Goal: Information Seeking & Learning: Learn about a topic

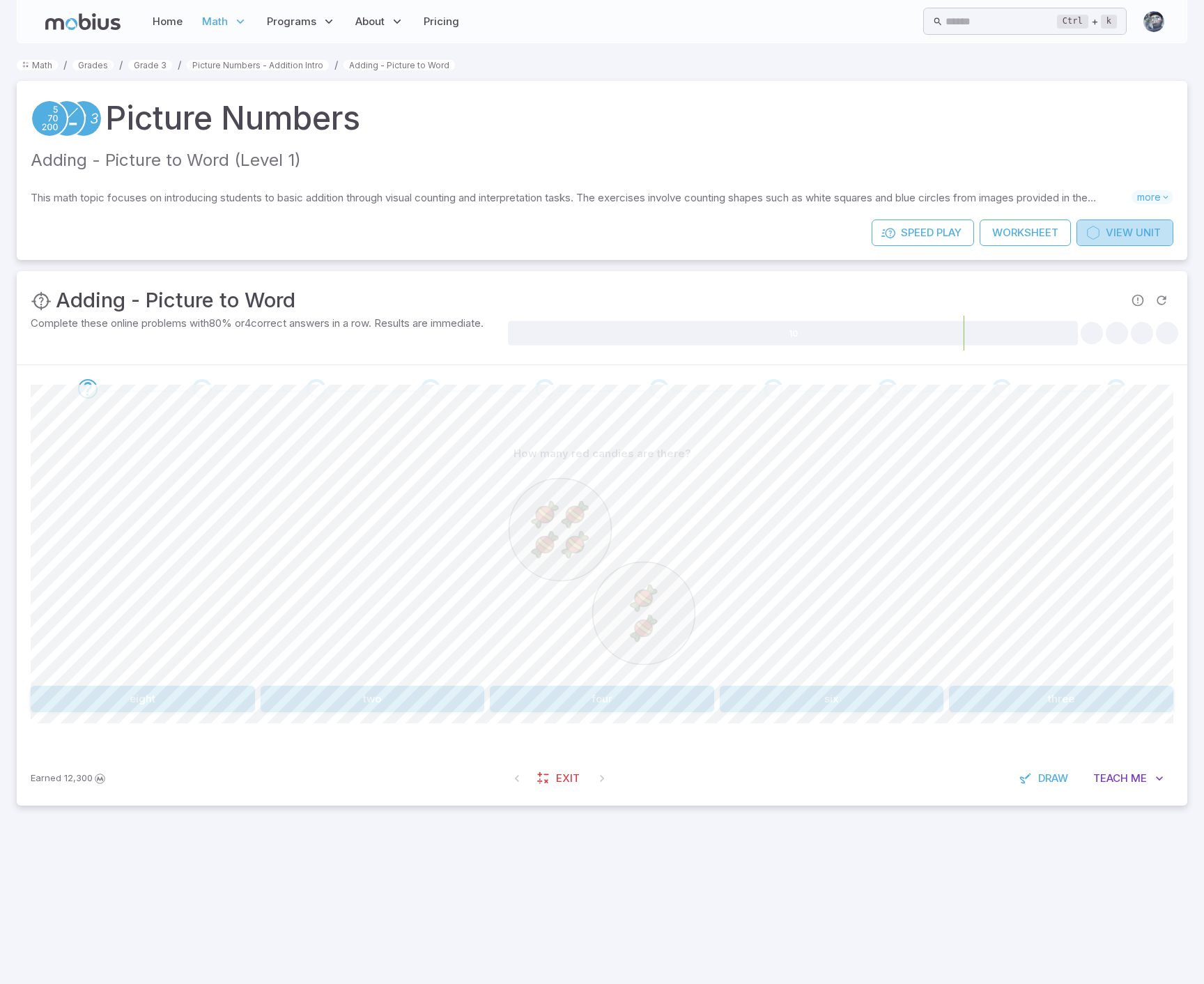
click at [1114, 234] on span "View" at bounding box center [1120, 232] width 27 height 15
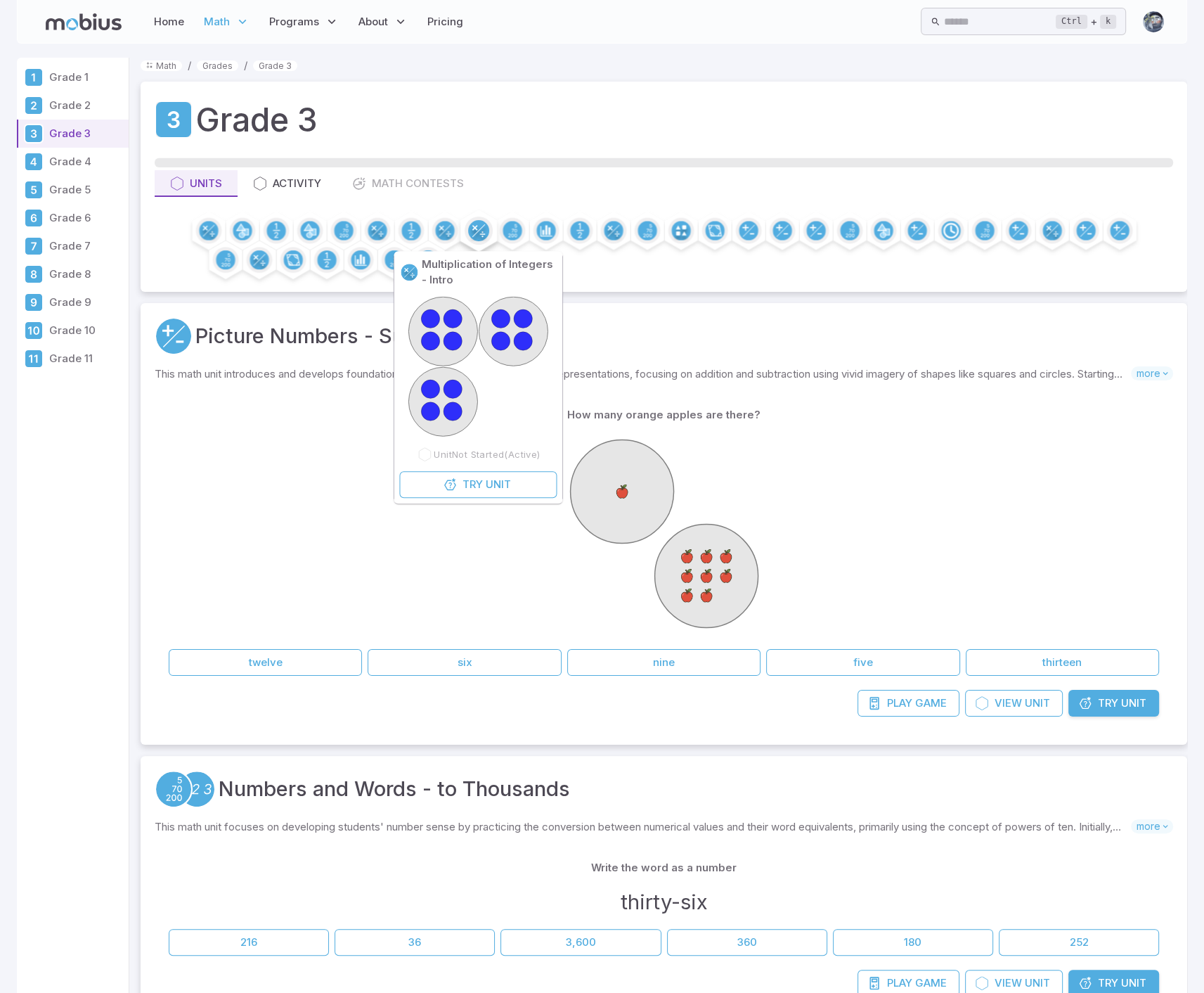
click at [486, 231] on circle at bounding box center [478, 230] width 21 height 21
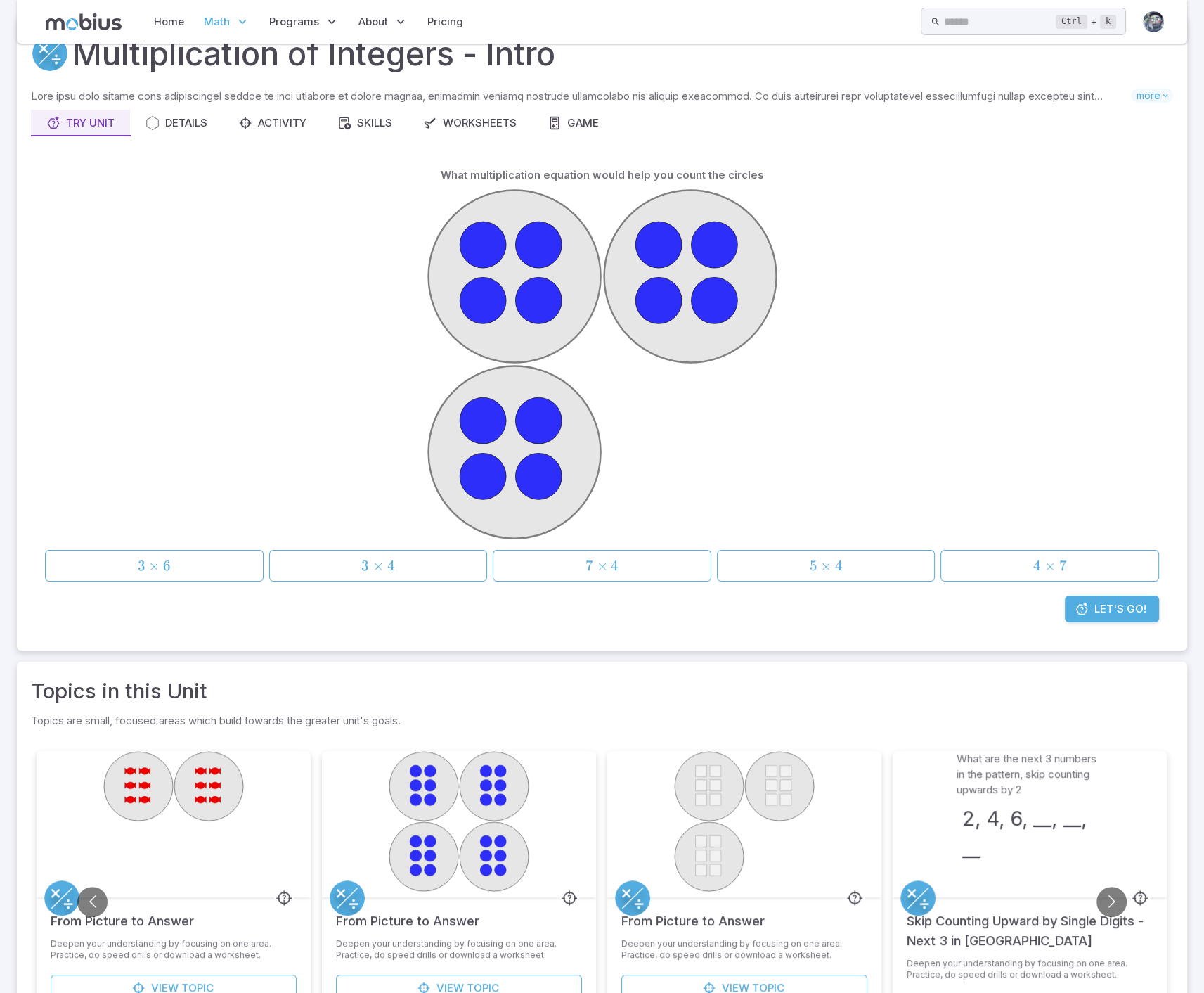
scroll to position [169, 0]
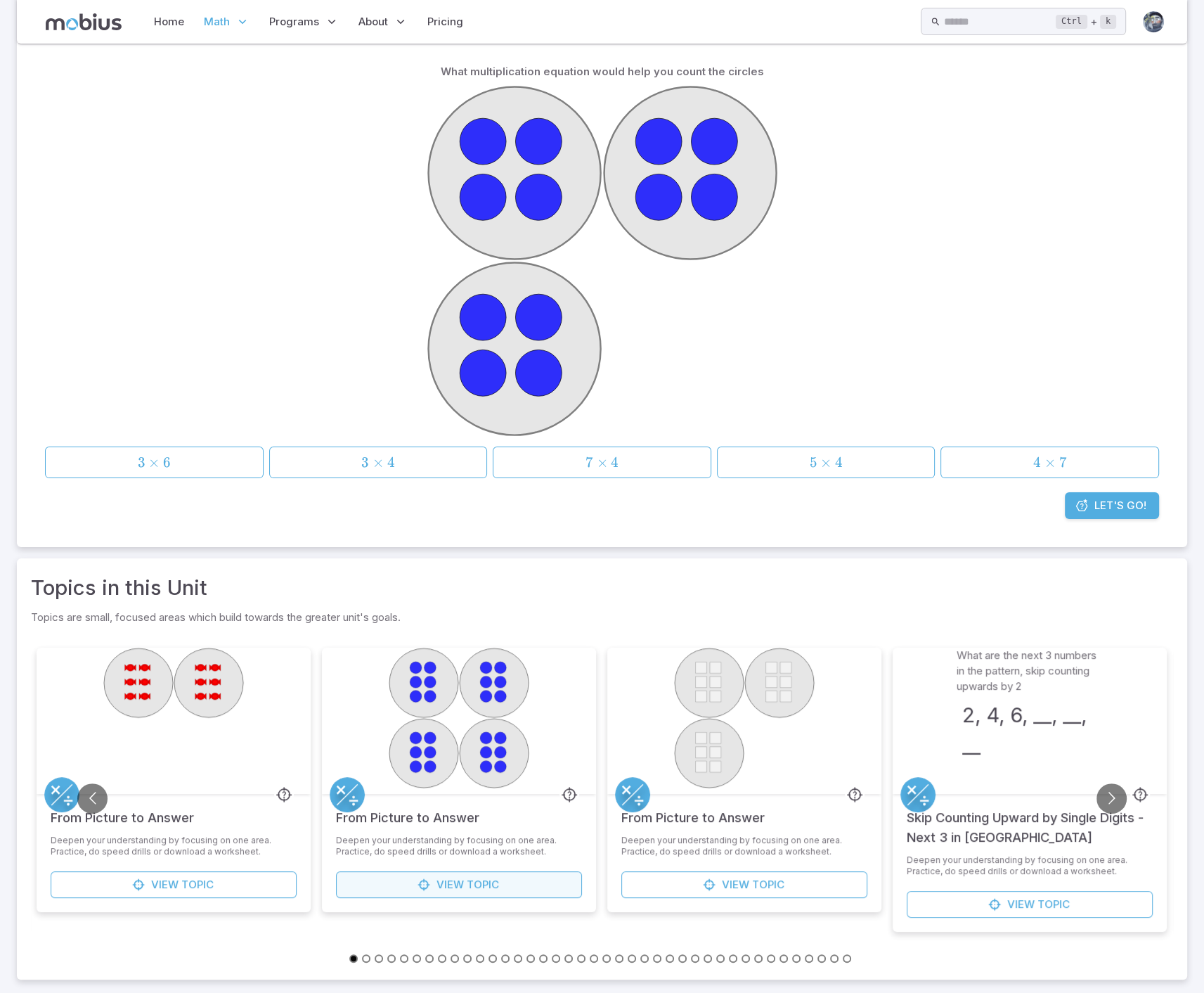
click at [457, 880] on span "View" at bounding box center [450, 884] width 27 height 16
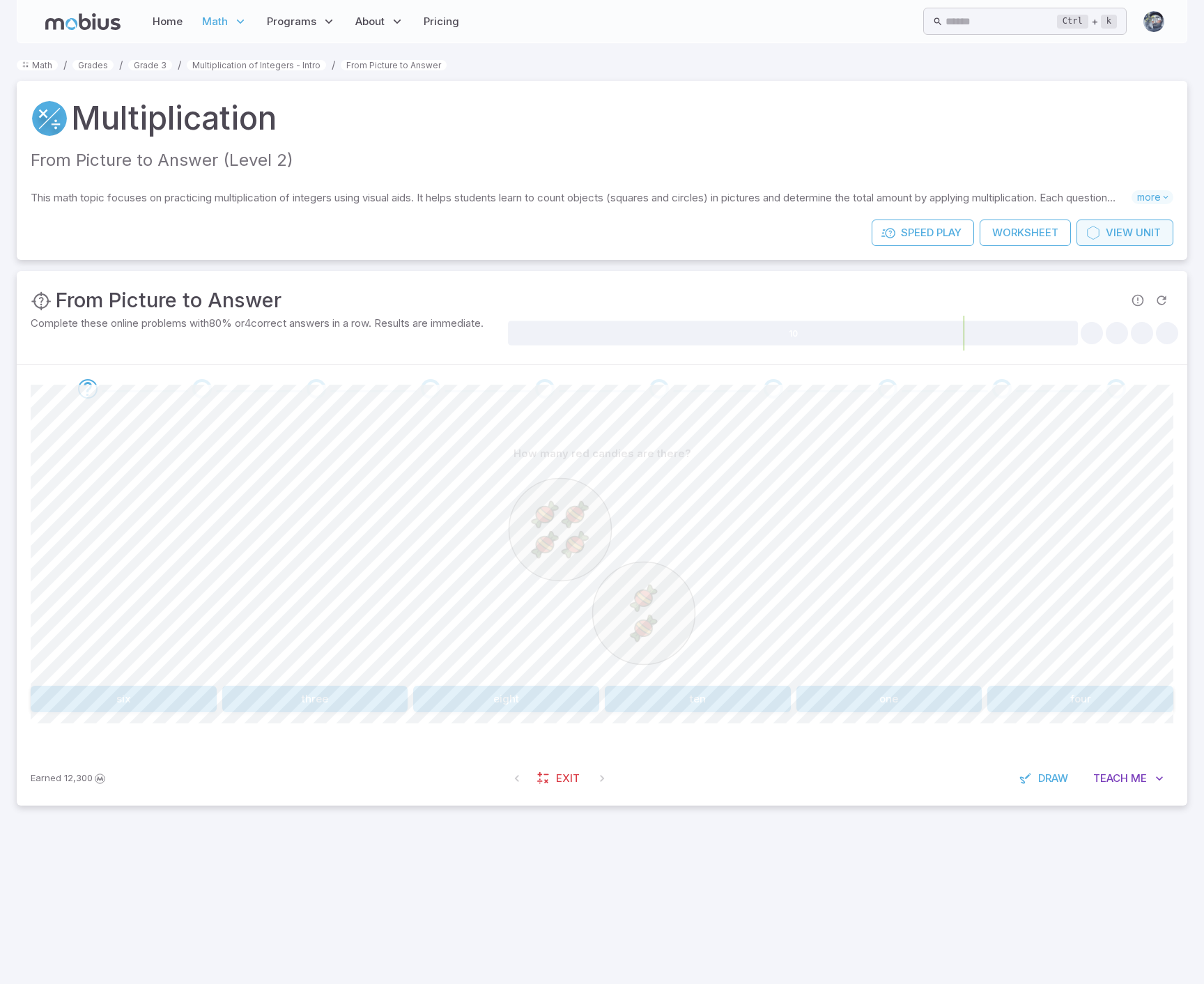
click at [1118, 232] on span "View" at bounding box center [1120, 232] width 27 height 15
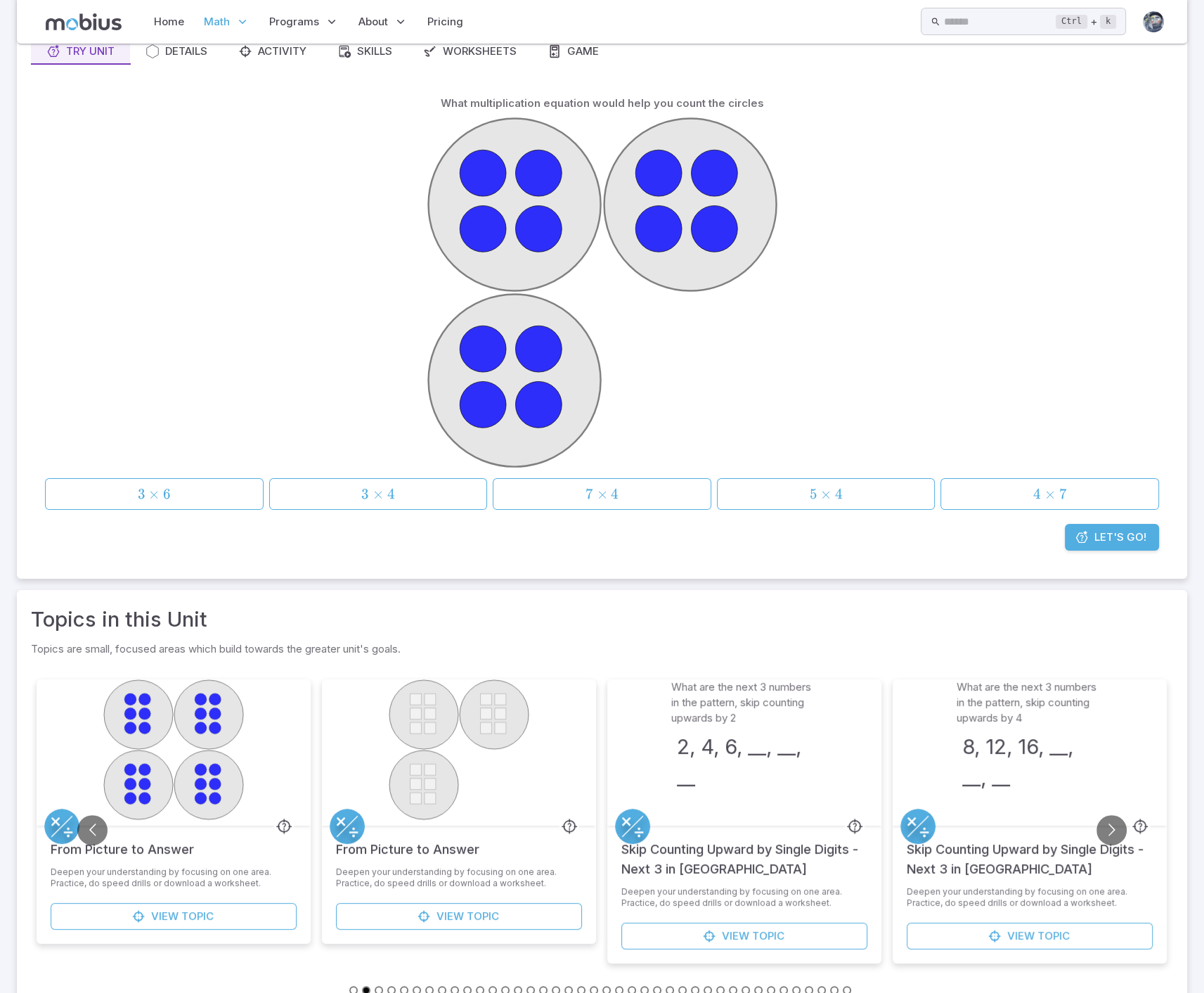
scroll to position [169, 0]
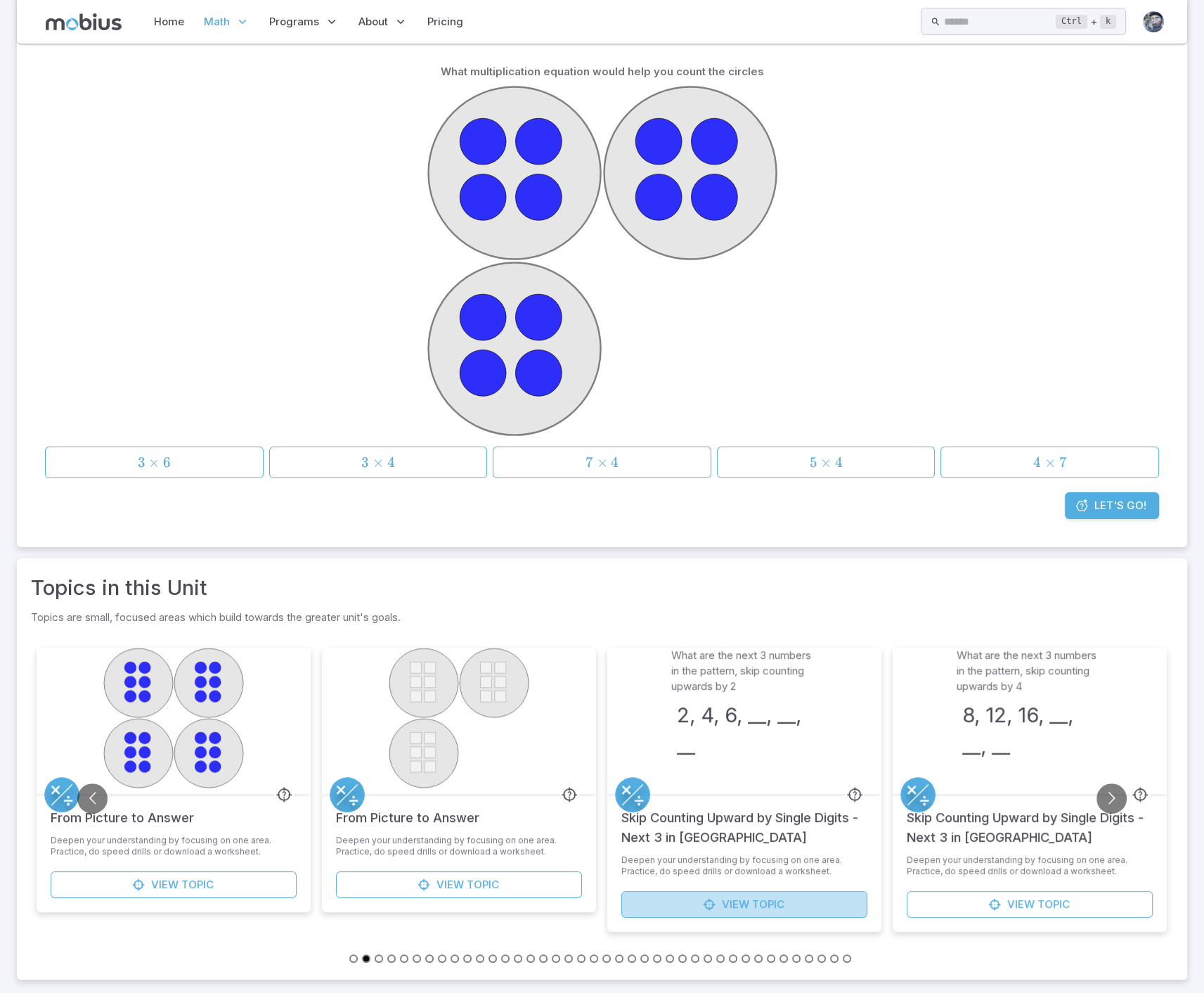
click at [780, 900] on span "Topic" at bounding box center [768, 903] width 32 height 16
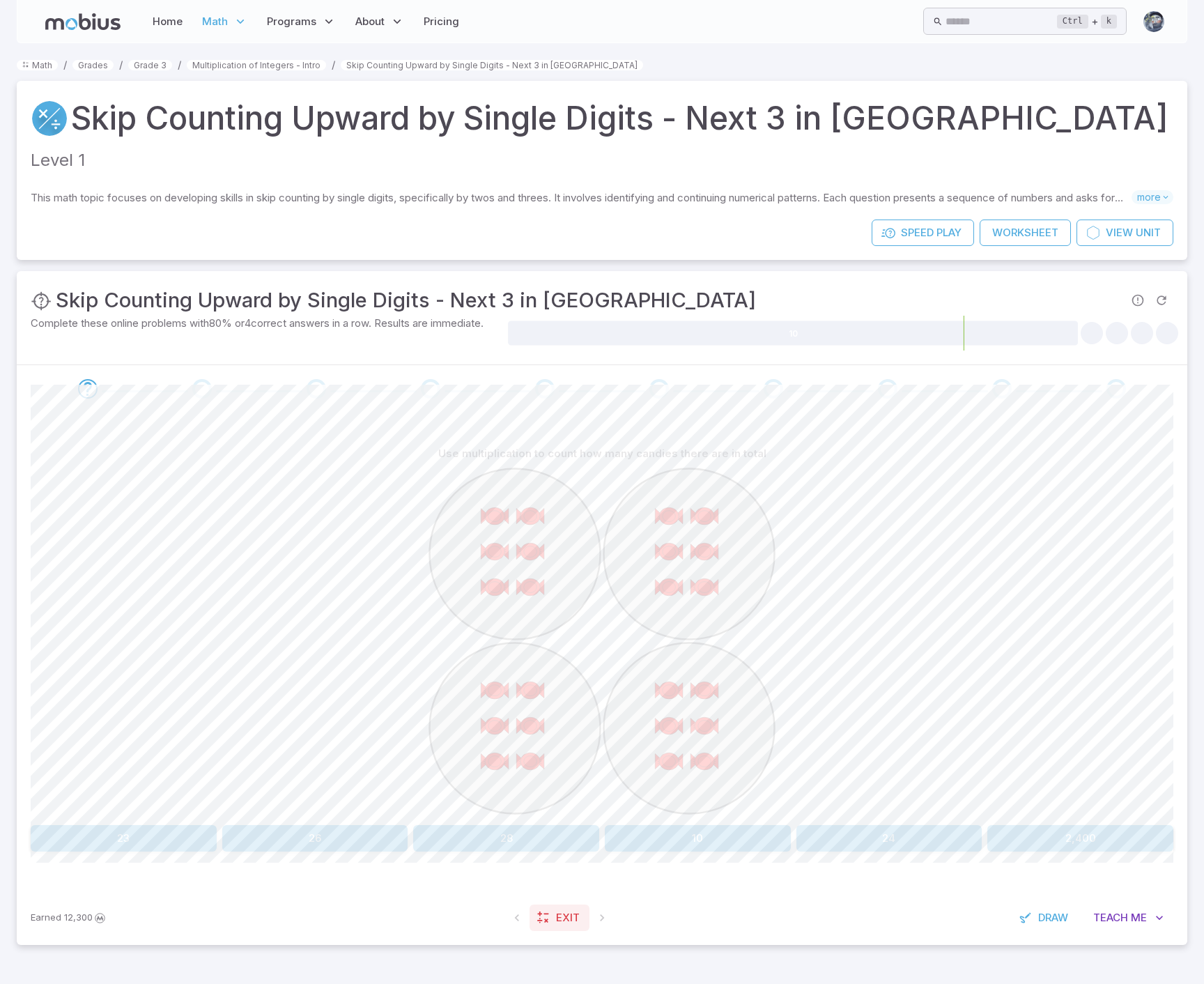
click at [558, 915] on span "Exit" at bounding box center [568, 917] width 24 height 15
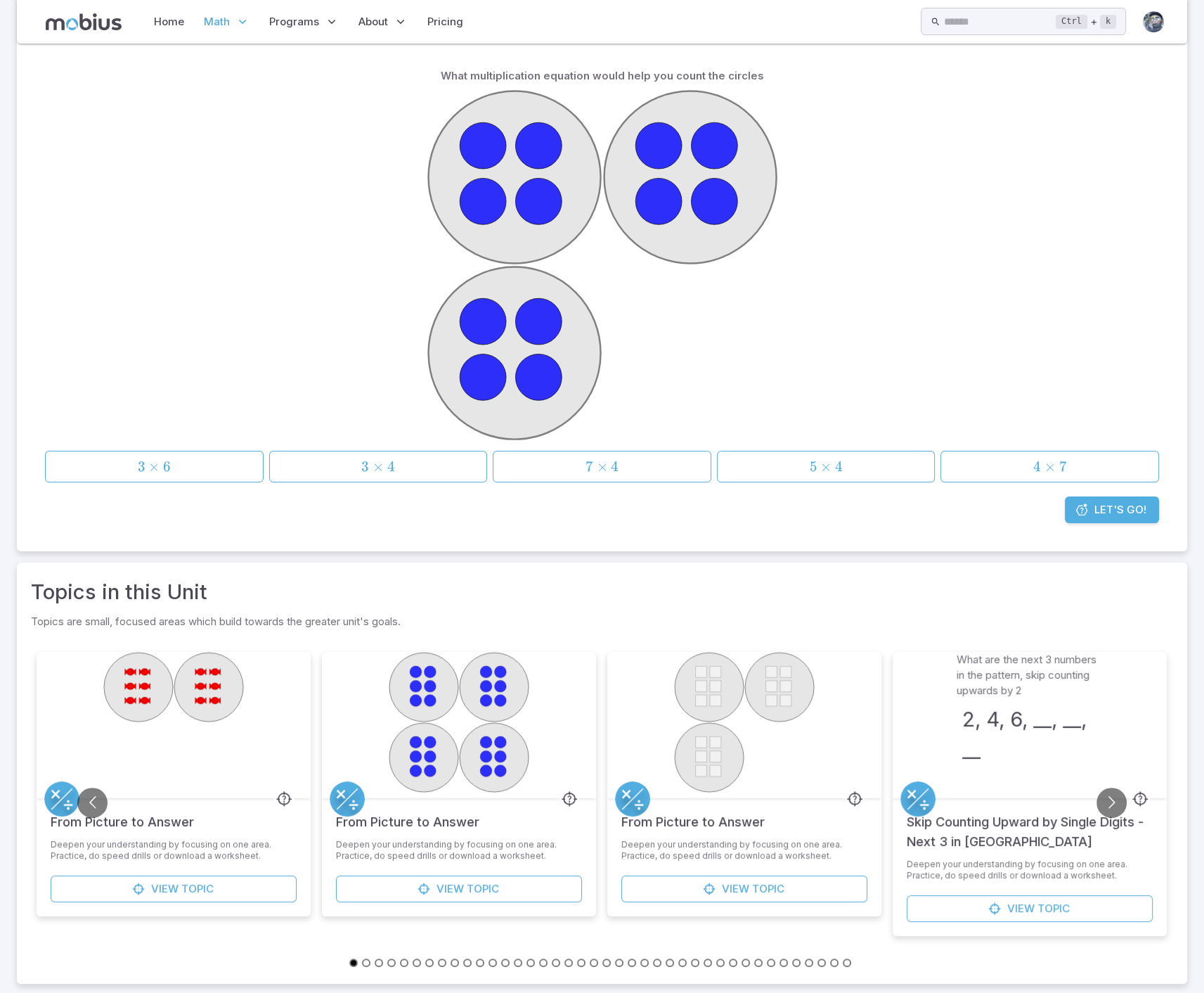
scroll to position [169, 0]
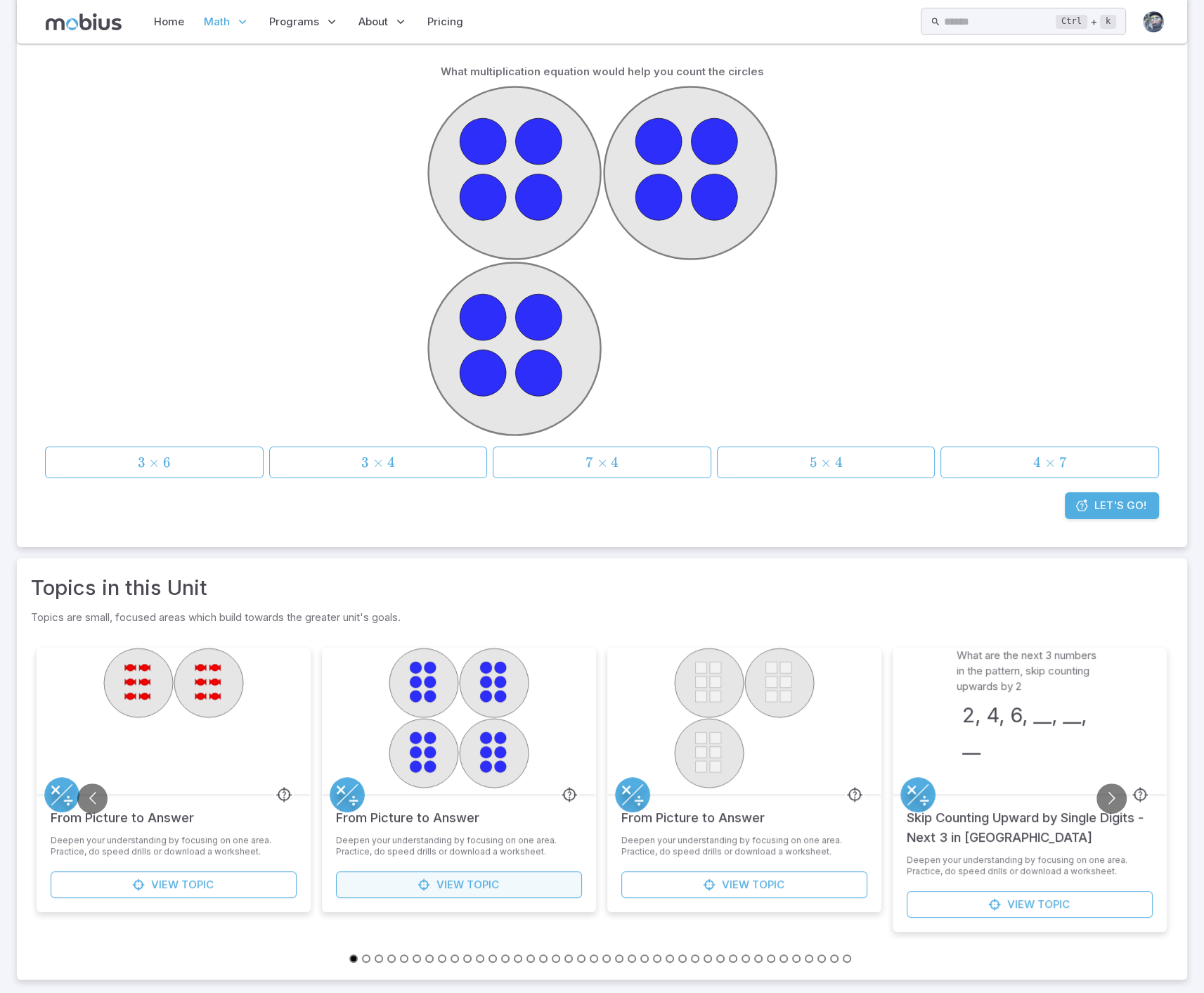
click at [474, 885] on span "Topic" at bounding box center [482, 884] width 32 height 16
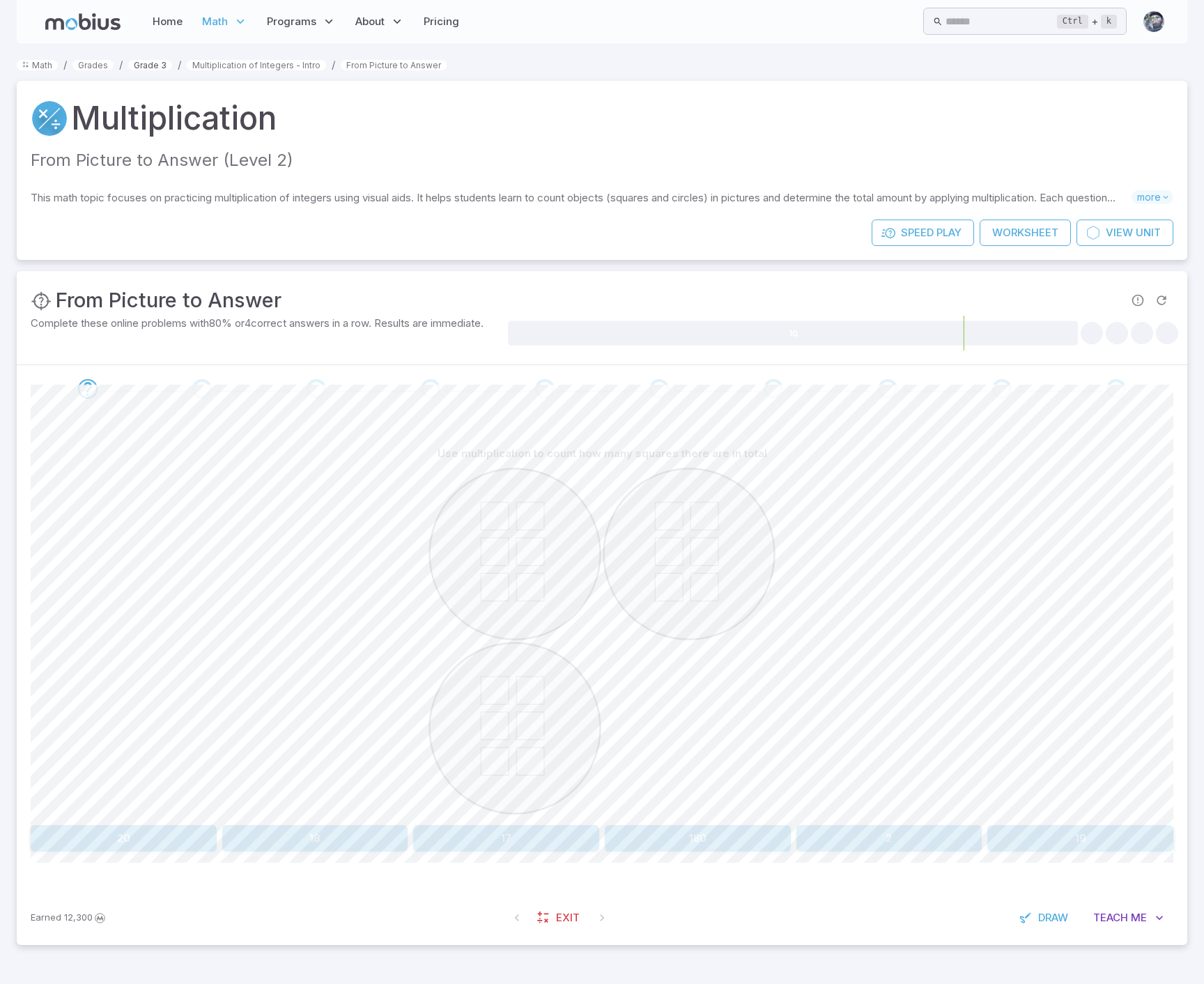
click at [140, 65] on link "Grade 3" at bounding box center [150, 65] width 44 height 11
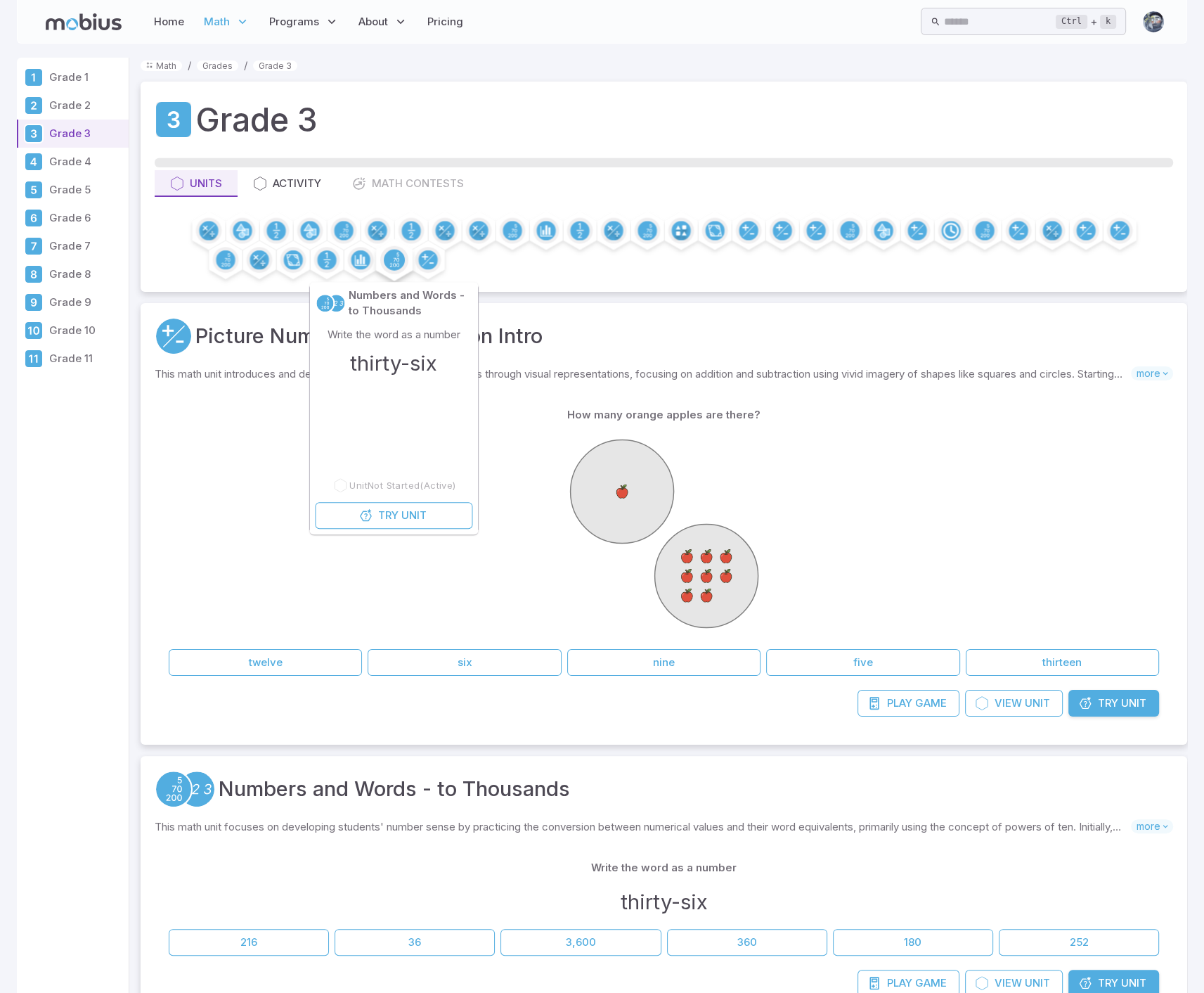
click at [392, 258] on circle at bounding box center [393, 260] width 21 height 21
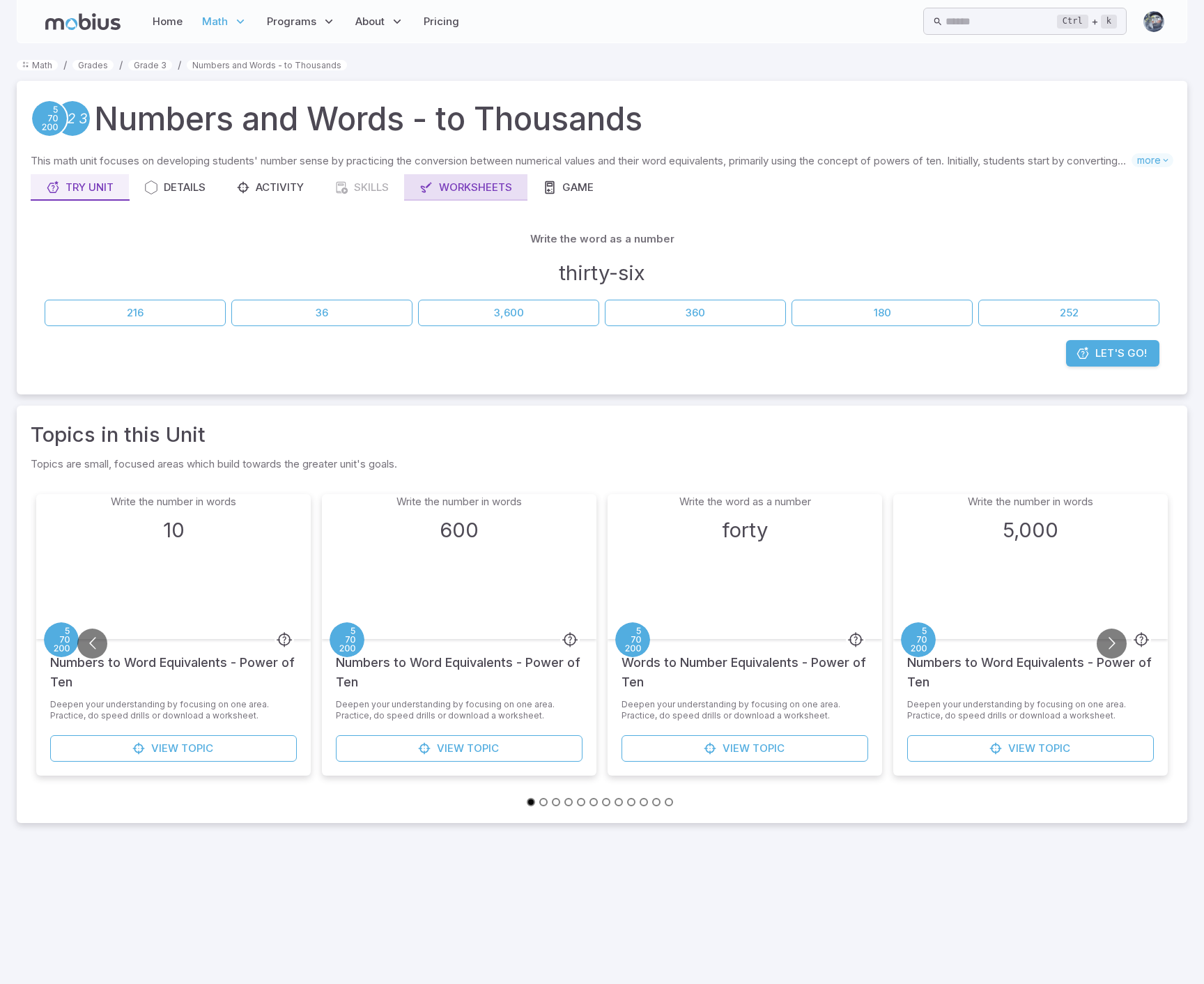
click at [494, 193] on div "Worksheets" at bounding box center [465, 187] width 93 height 15
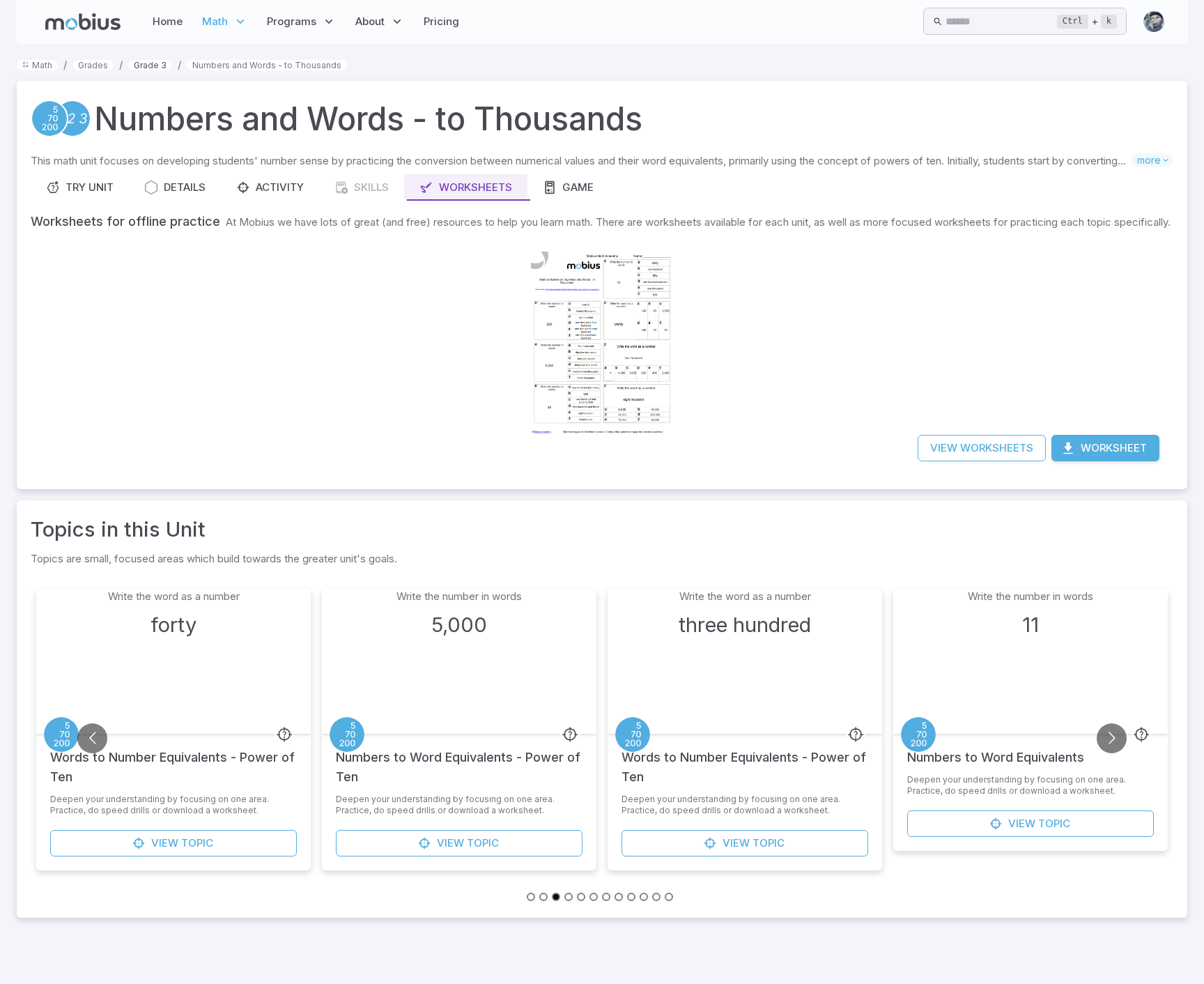
click at [137, 64] on link "Grade 3" at bounding box center [150, 65] width 44 height 11
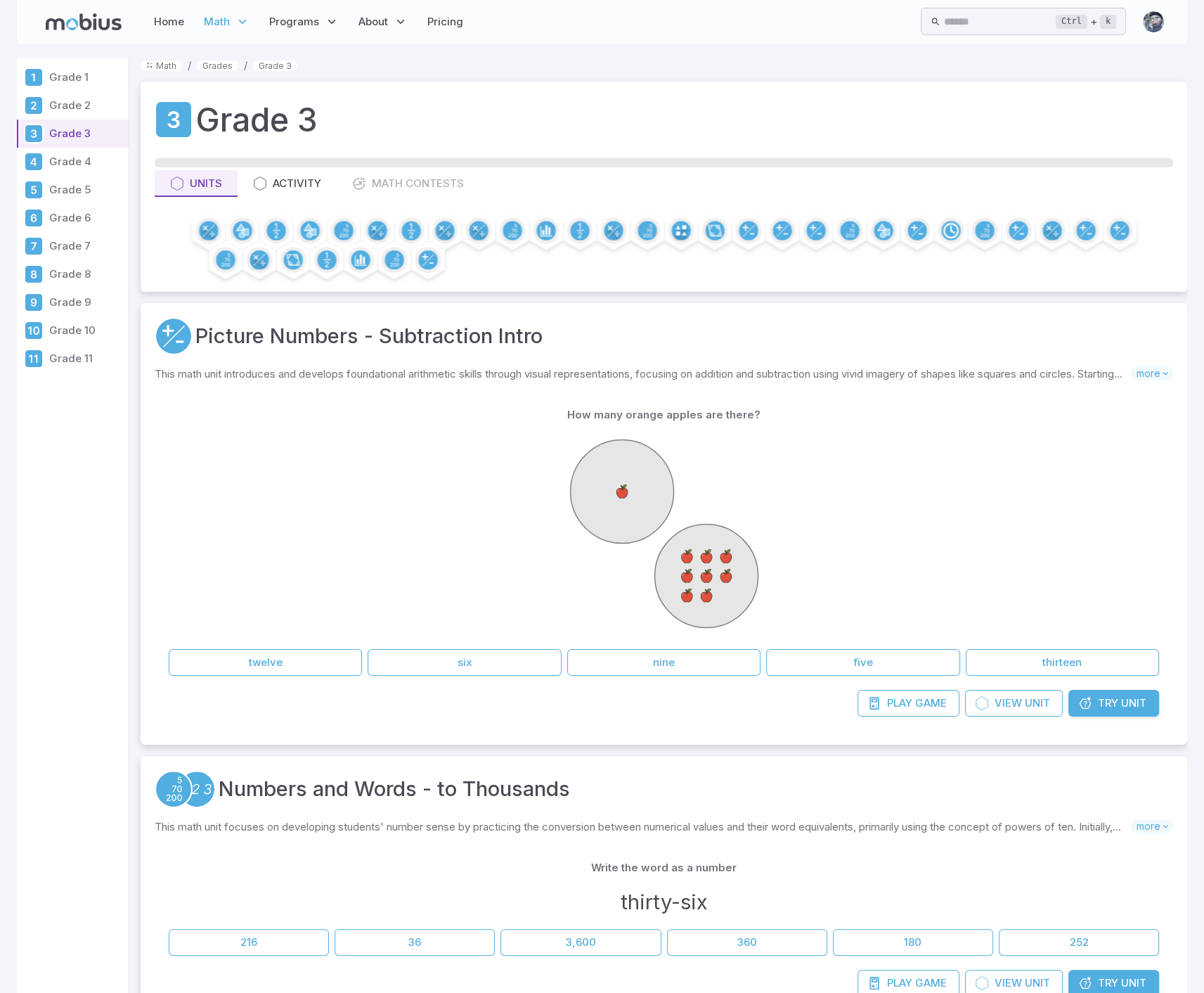
click at [74, 242] on p "Grade 7" at bounding box center [86, 245] width 74 height 16
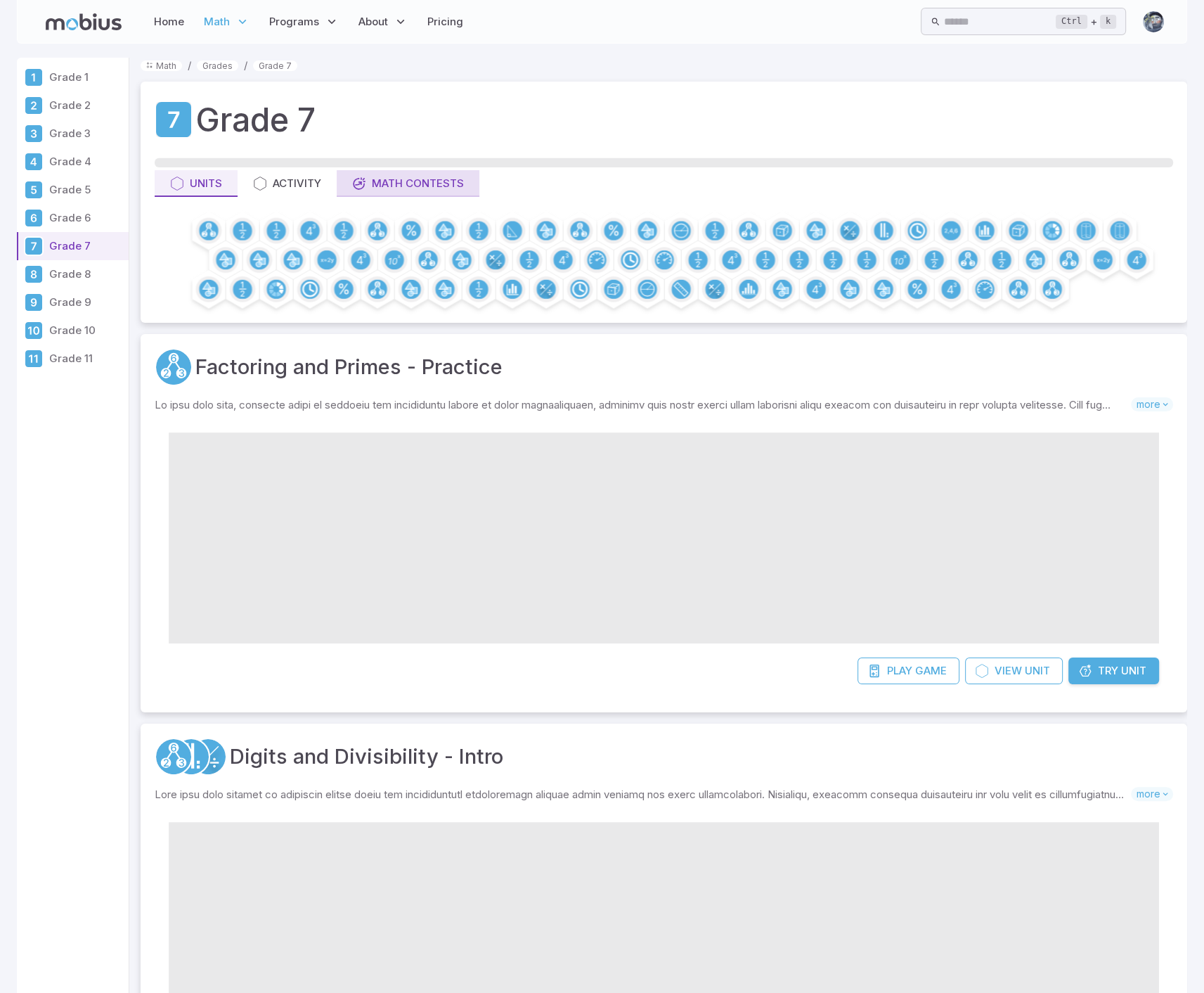
click at [432, 186] on div "Math Contests" at bounding box center [408, 183] width 112 height 16
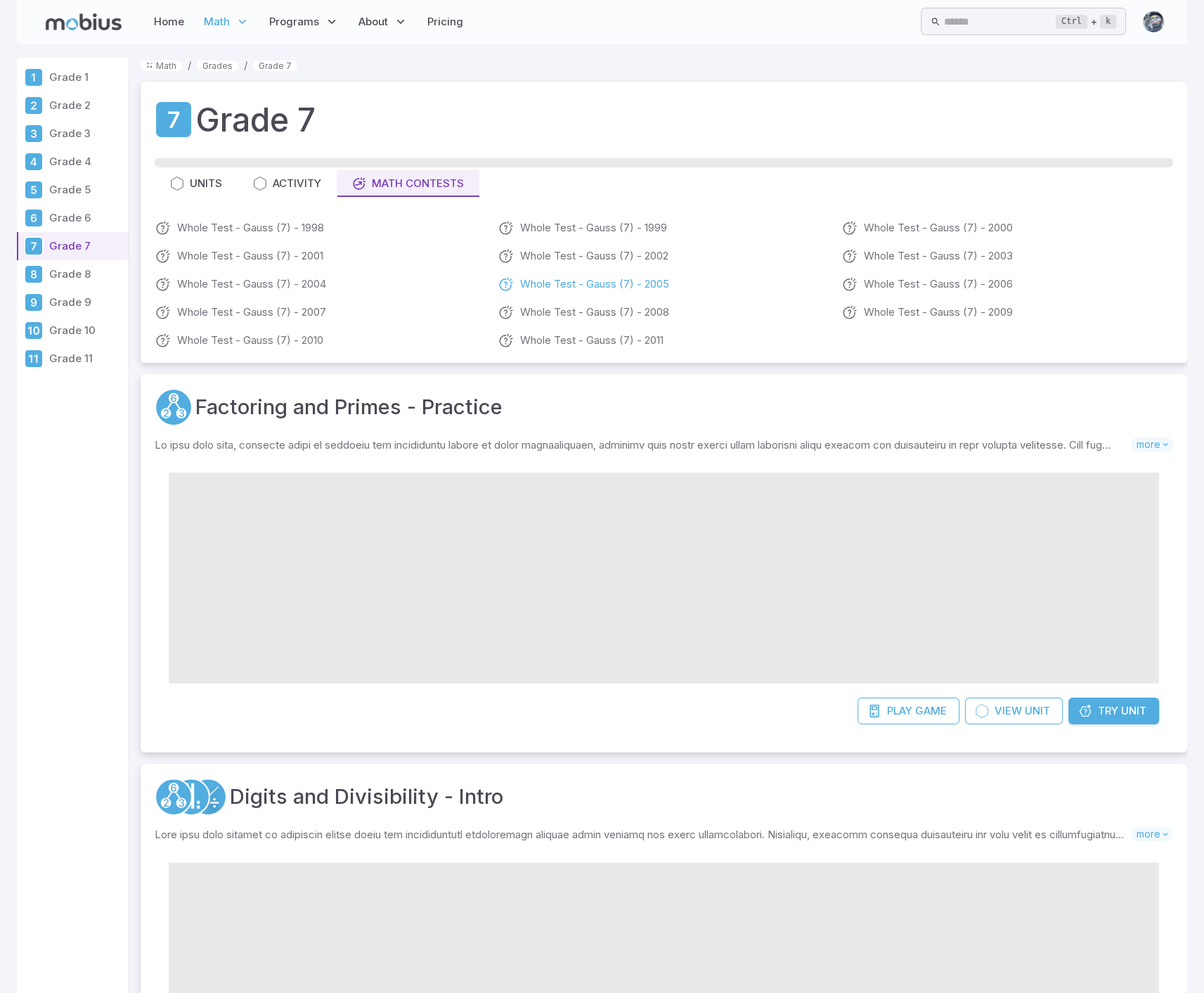
click at [600, 289] on link "Whole Test - Gauss (7) - 2005" at bounding box center [663, 284] width 332 height 16
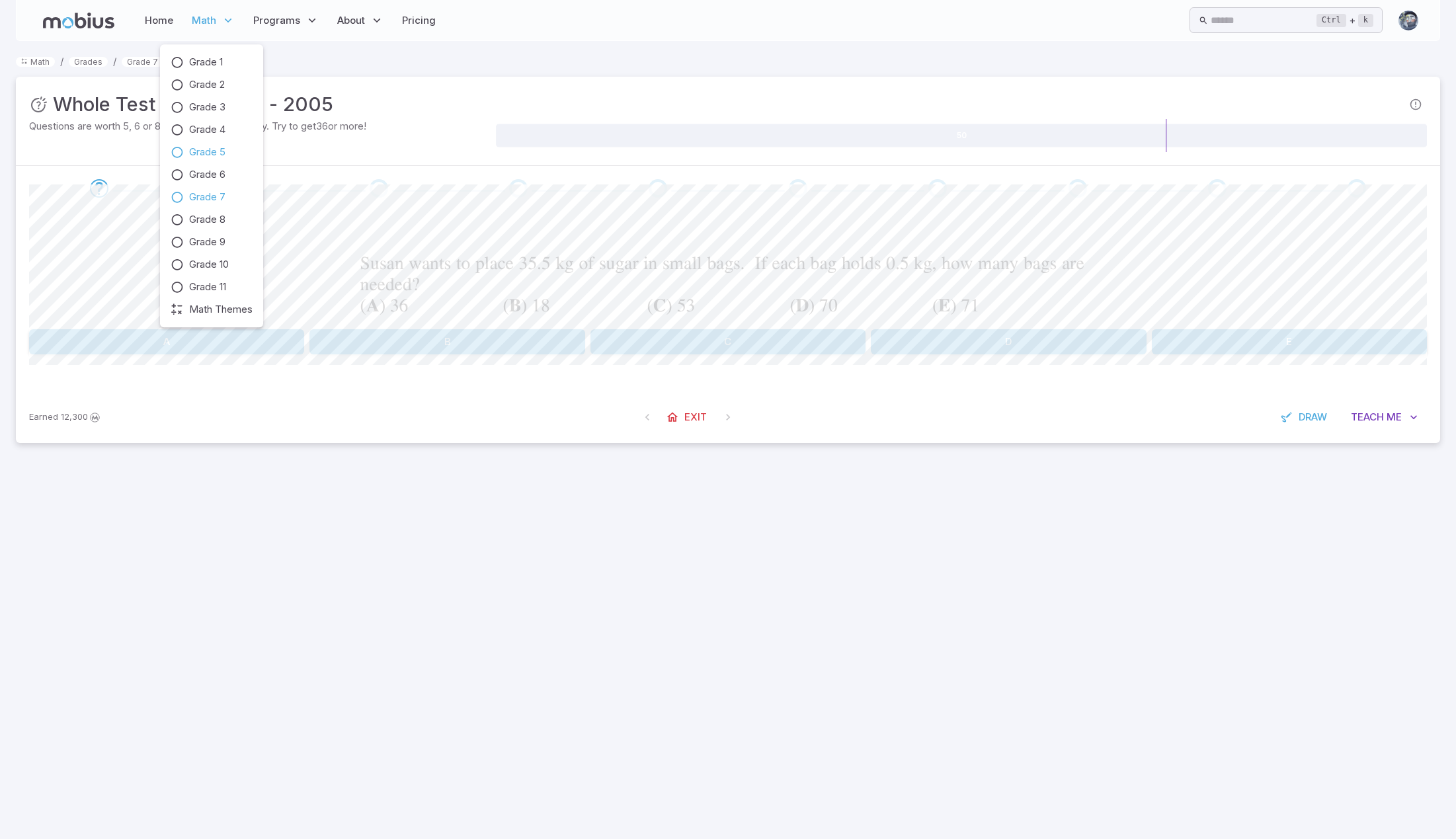
click at [220, 145] on span "Grade 5" at bounding box center [207, 151] width 36 height 15
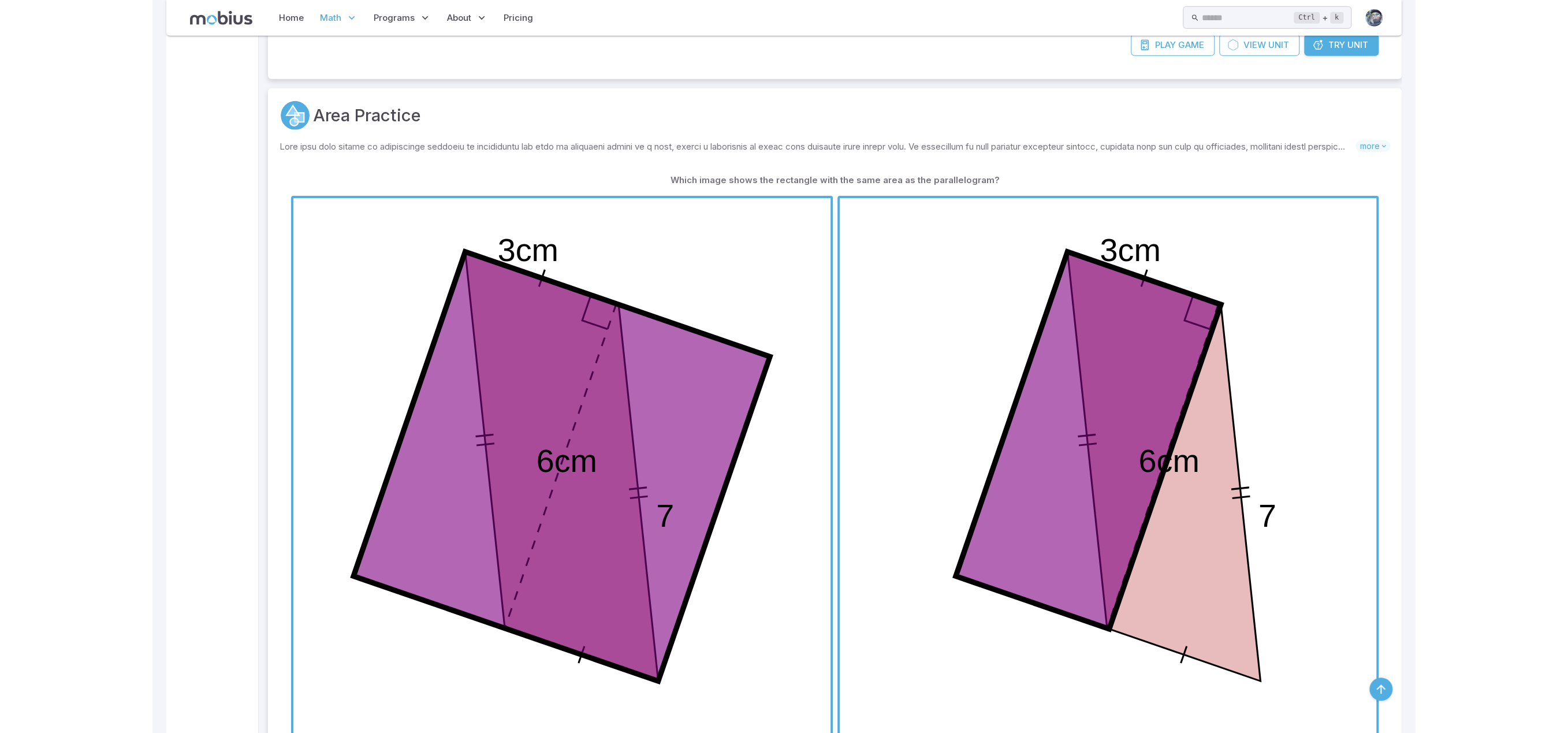
scroll to position [10685, 0]
